Goal: Task Accomplishment & Management: Use online tool/utility

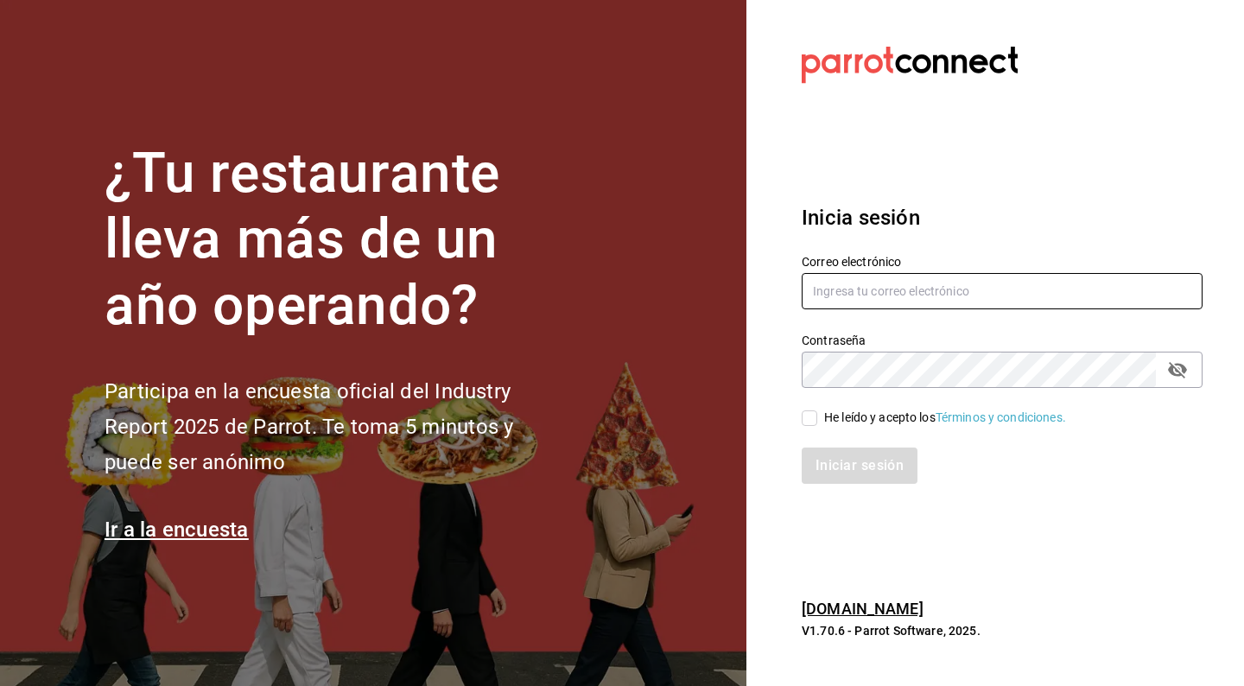
type input "[EMAIL_ADDRESS][DOMAIN_NAME]"
click at [810, 416] on input "He leído y acepto los Términos y condiciones." at bounding box center [810, 418] width 16 height 16
checkbox input "true"
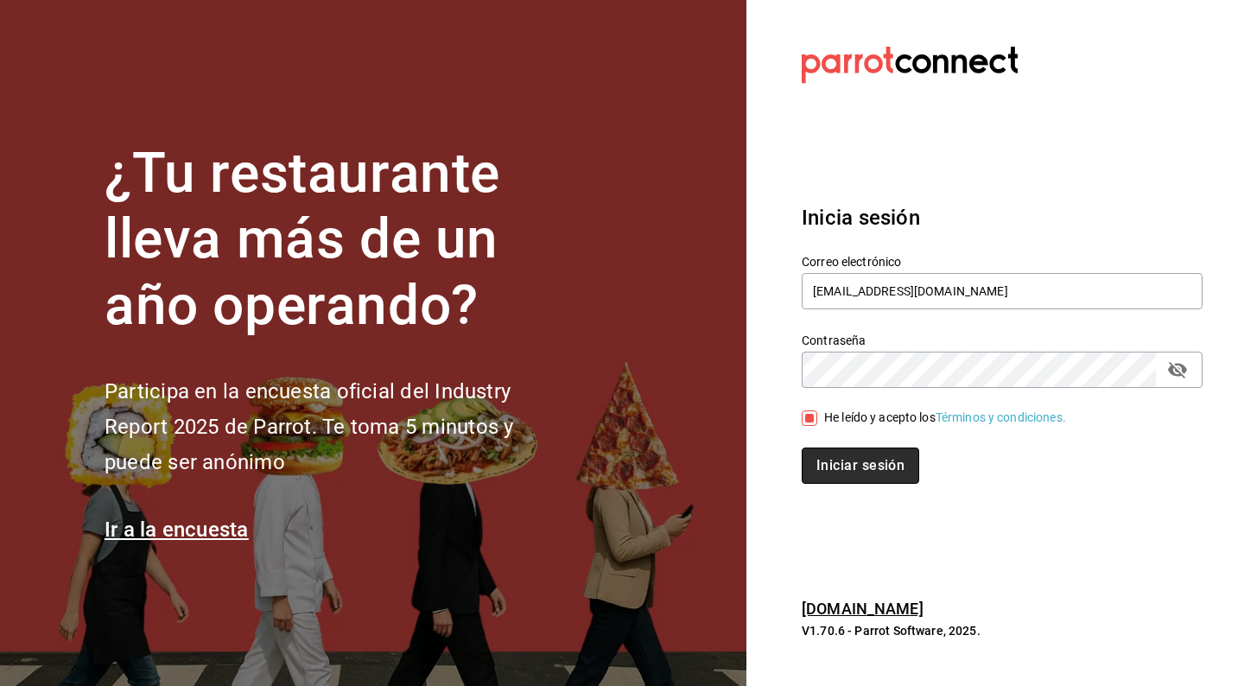
click at [857, 459] on button "Iniciar sesión" at bounding box center [861, 466] width 118 height 36
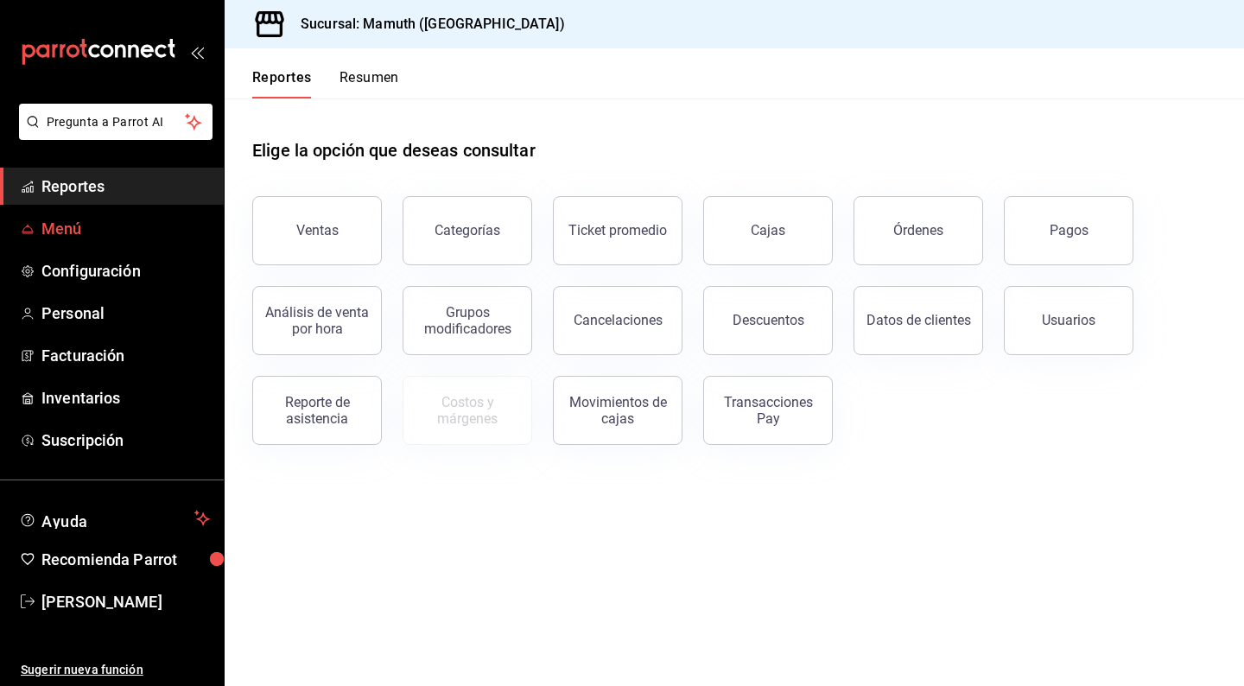
click at [95, 217] on span "Menú" at bounding box center [125, 228] width 168 height 23
